Goal: Task Accomplishment & Management: Use online tool/utility

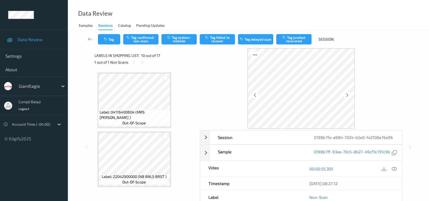
scroll to position [66, 0]
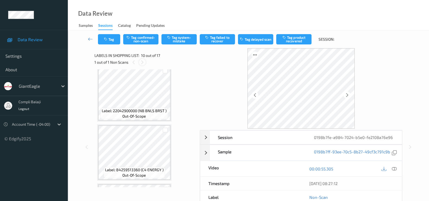
click at [141, 63] on icon at bounding box center [142, 62] width 5 height 5
click at [133, 61] on icon at bounding box center [133, 62] width 5 height 5
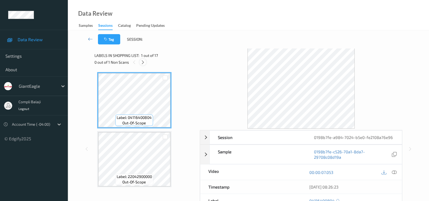
click at [143, 63] on icon at bounding box center [143, 62] width 5 height 5
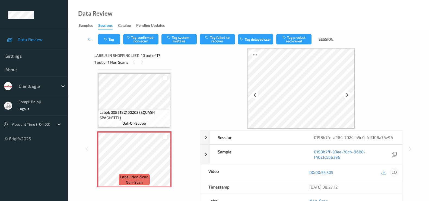
click at [394, 172] on icon at bounding box center [394, 172] width 5 height 5
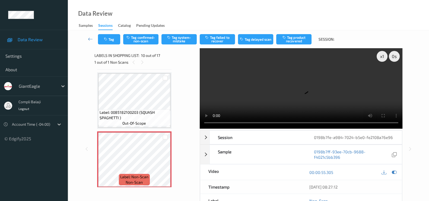
click at [273, 123] on video at bounding box center [301, 88] width 203 height 81
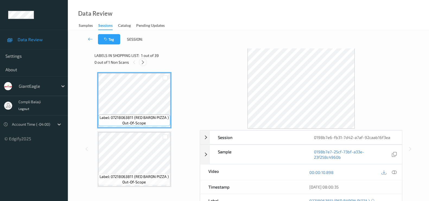
click at [141, 62] on icon at bounding box center [143, 62] width 5 height 5
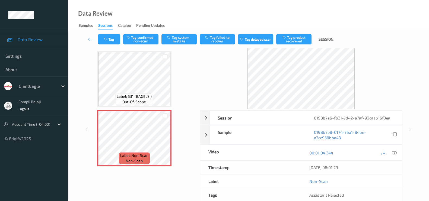
scroll to position [34, 0]
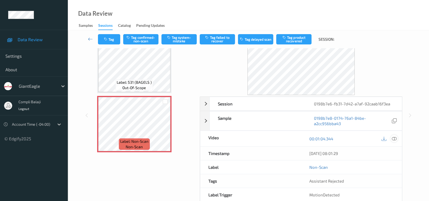
click at [394, 138] on icon at bounding box center [394, 139] width 5 height 5
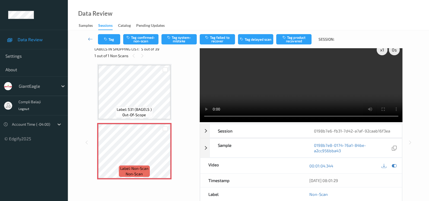
scroll to position [0, 0]
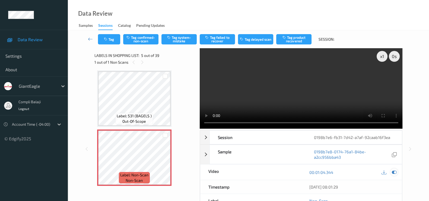
click at [394, 174] on icon at bounding box center [394, 172] width 5 height 5
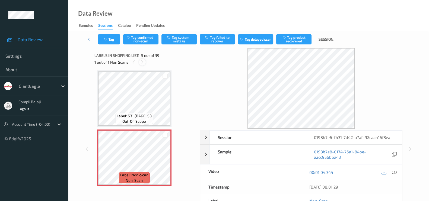
click at [142, 62] on icon at bounding box center [142, 62] width 5 height 5
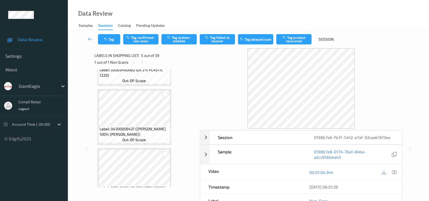
scroll to position [59, 0]
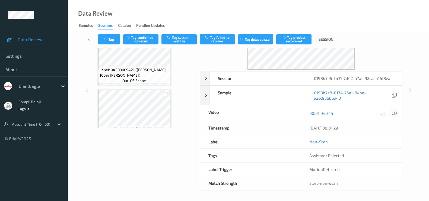
click at [396, 113] on icon at bounding box center [394, 113] width 5 height 5
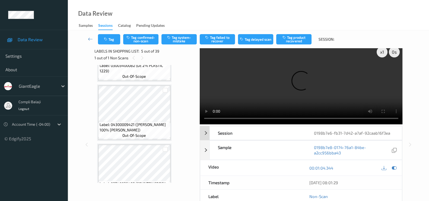
scroll to position [0, 0]
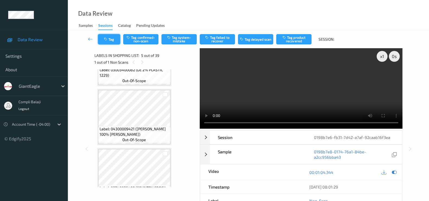
click at [109, 35] on button "Tag" at bounding box center [109, 39] width 22 height 10
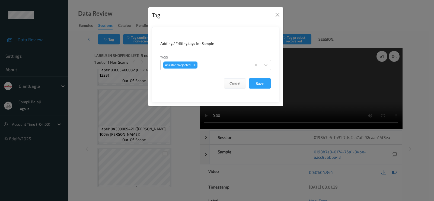
click at [85, 65] on div "Tag Adding / Editing tags for Sample Tags Assistant Rejected Cancel Save" at bounding box center [217, 100] width 434 height 201
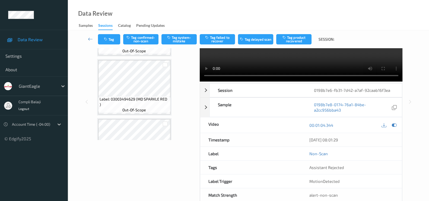
scroll to position [59, 0]
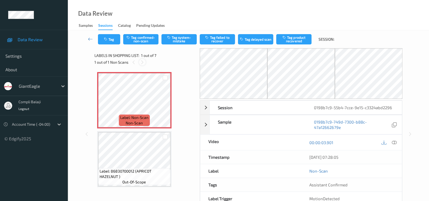
click at [142, 62] on icon at bounding box center [142, 62] width 5 height 5
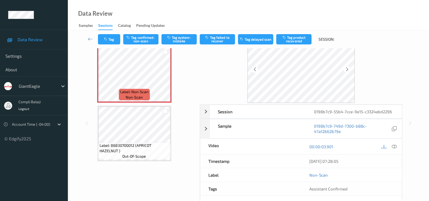
scroll to position [59, 0]
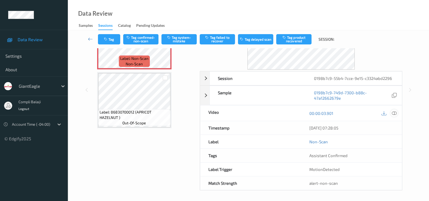
click at [396, 112] on icon at bounding box center [394, 113] width 5 height 5
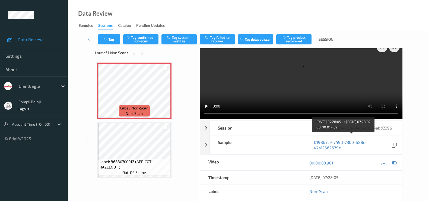
scroll to position [0, 0]
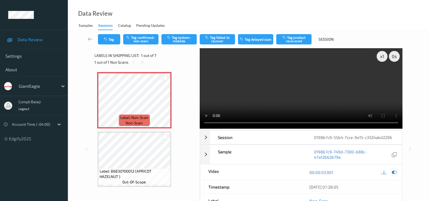
click at [393, 172] on icon at bounding box center [394, 172] width 5 height 5
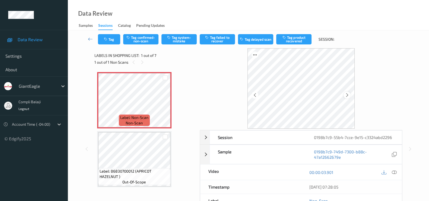
click at [347, 95] on icon at bounding box center [347, 95] width 5 height 5
click at [253, 95] on icon at bounding box center [255, 95] width 5 height 5
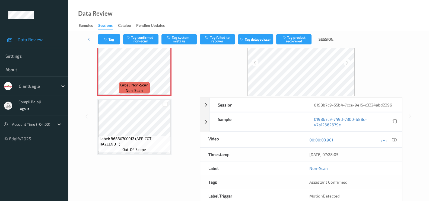
scroll to position [59, 0]
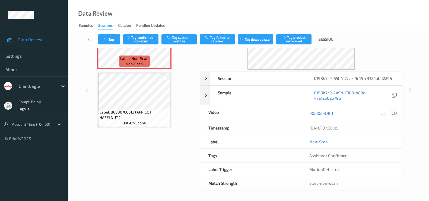
click at [396, 113] on icon at bounding box center [394, 113] width 5 height 5
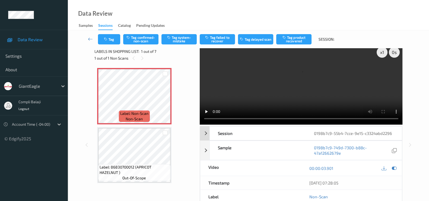
scroll to position [0, 0]
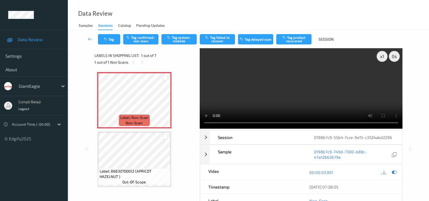
click at [216, 125] on video at bounding box center [301, 88] width 203 height 81
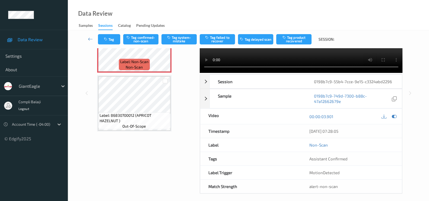
scroll to position [59, 0]
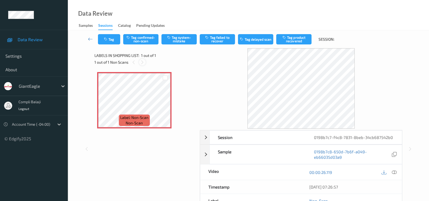
click at [143, 63] on icon at bounding box center [142, 62] width 5 height 5
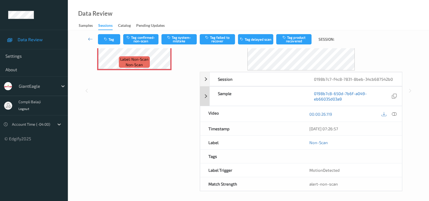
scroll to position [59, 0]
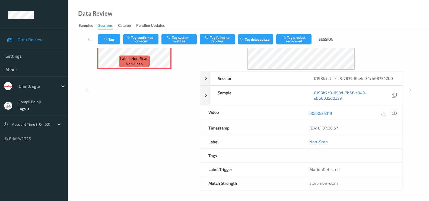
click at [394, 113] on icon at bounding box center [394, 113] width 5 height 5
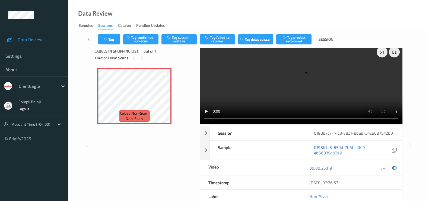
scroll to position [0, 0]
